Goal: Information Seeking & Learning: Learn about a topic

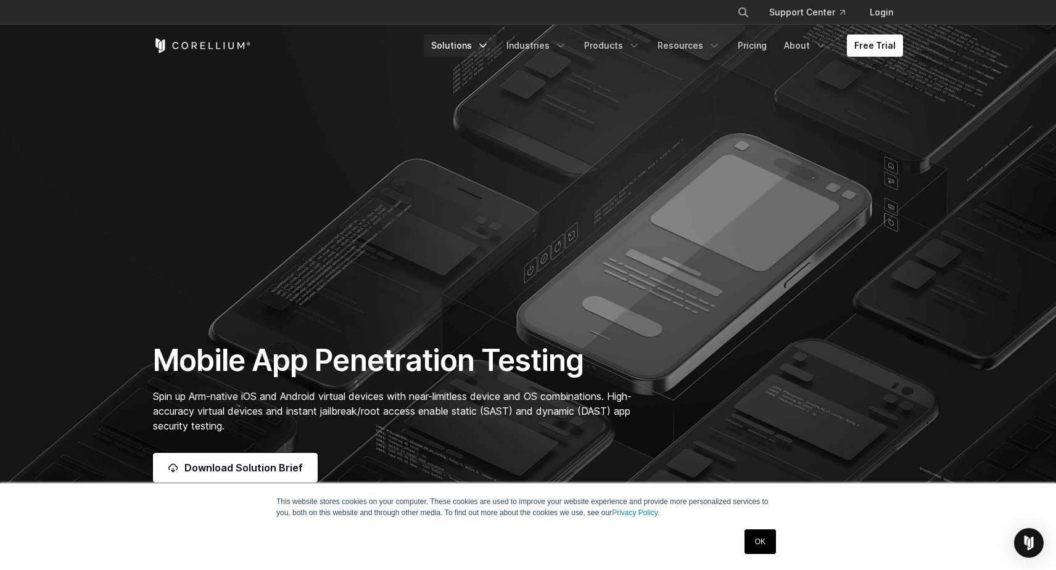
click at [490, 53] on link "Solutions" at bounding box center [460, 46] width 73 height 22
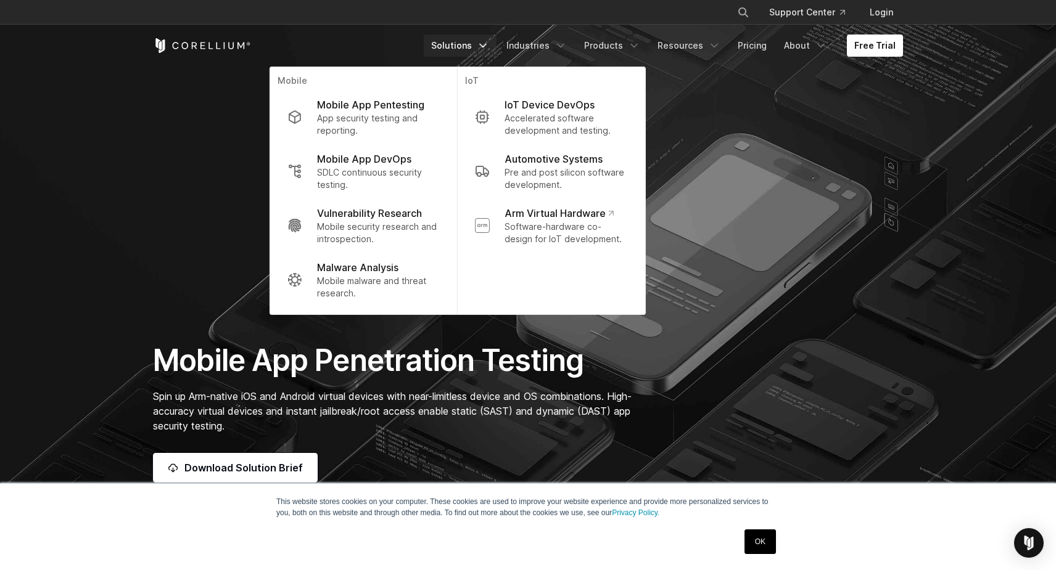
click at [611, 33] on div "Free Trial Solutions IoT" at bounding box center [528, 46] width 750 height 42
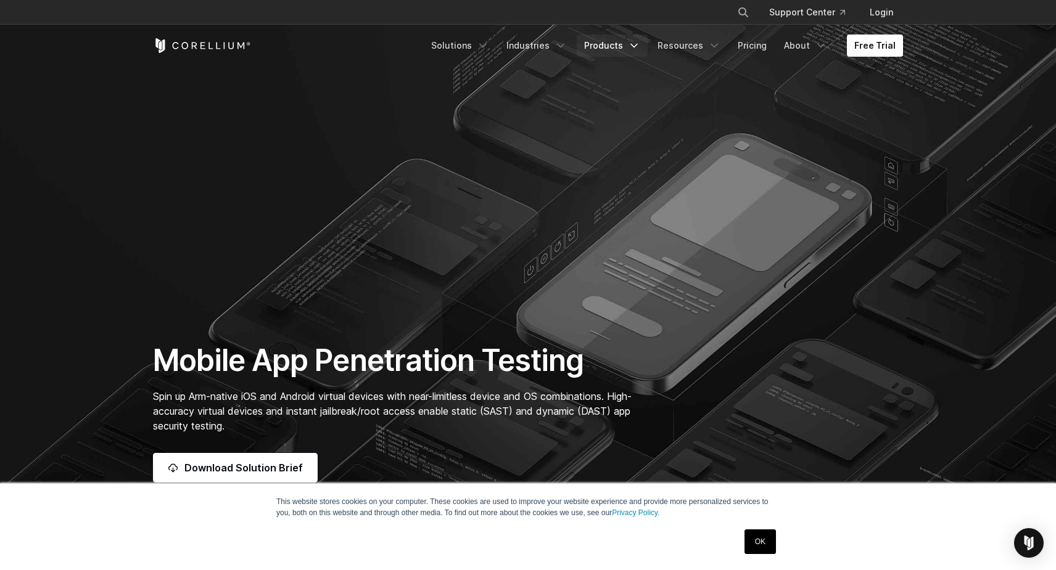
click at [614, 48] on link "Products" at bounding box center [612, 46] width 71 height 22
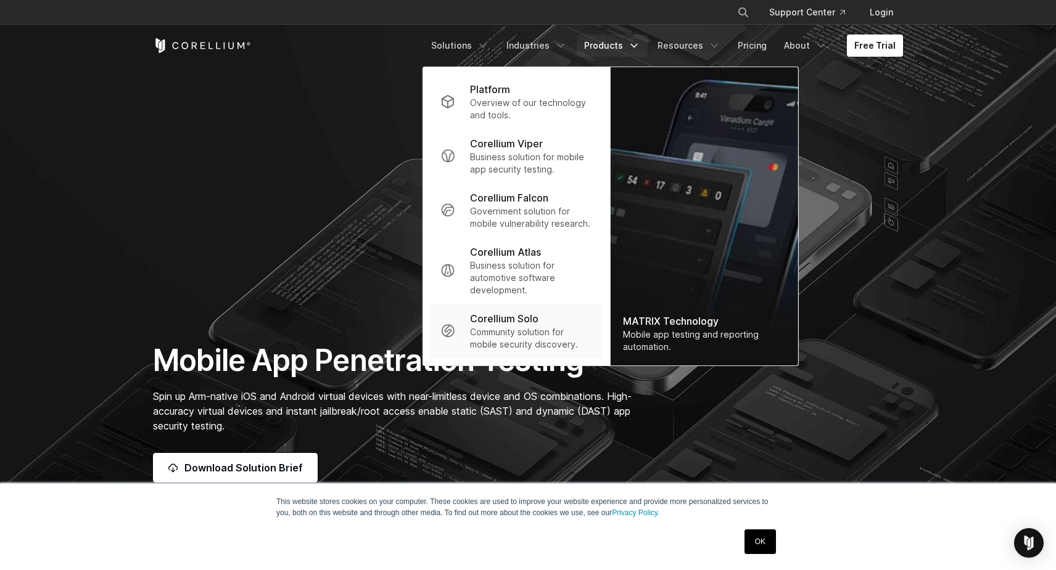
click at [572, 328] on p "Community solution for mobile security discovery." at bounding box center [531, 338] width 123 height 25
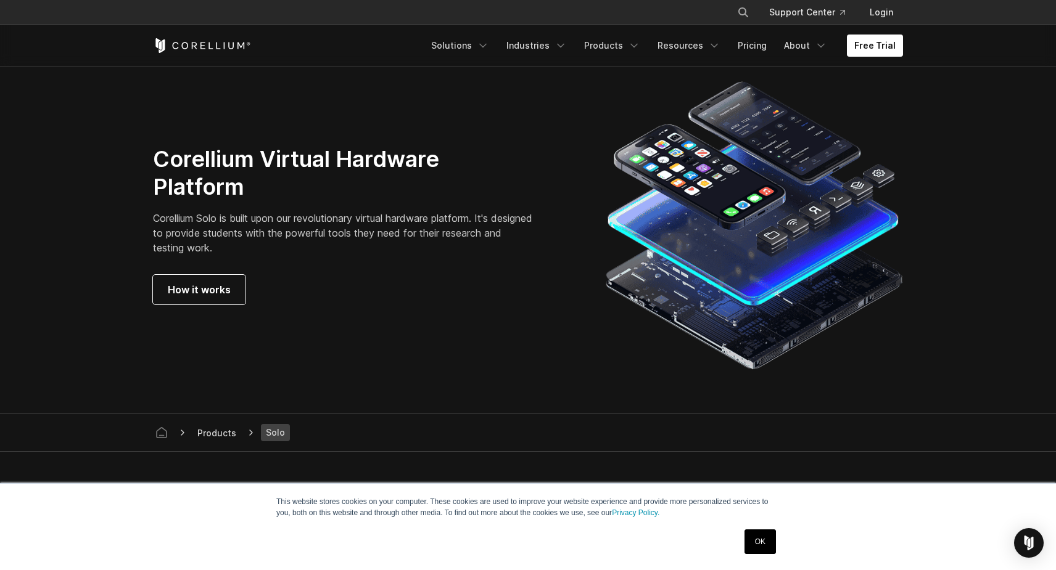
scroll to position [2120, 0]
